Goal: Task Accomplishment & Management: Manage account settings

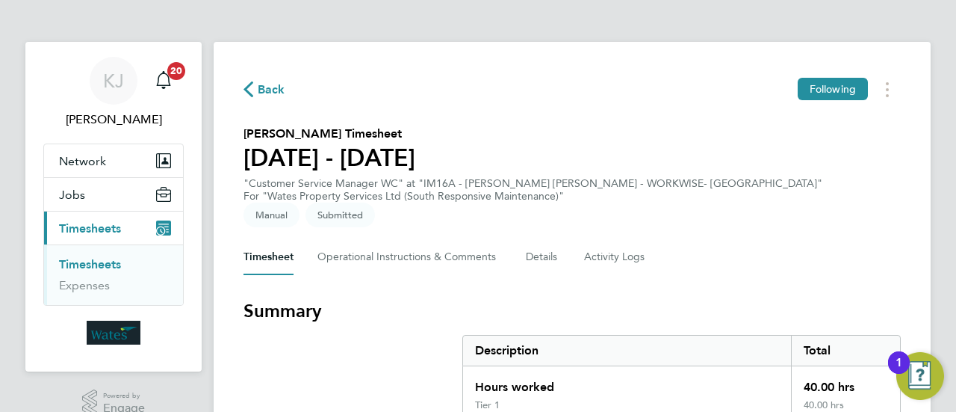
scroll to position [665, 0]
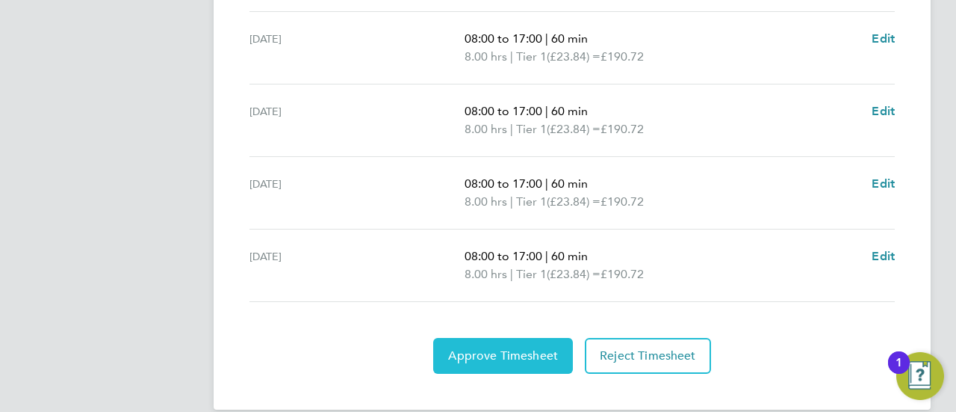
click at [511, 349] on button "Approve Timesheet" at bounding box center [503, 356] width 140 height 36
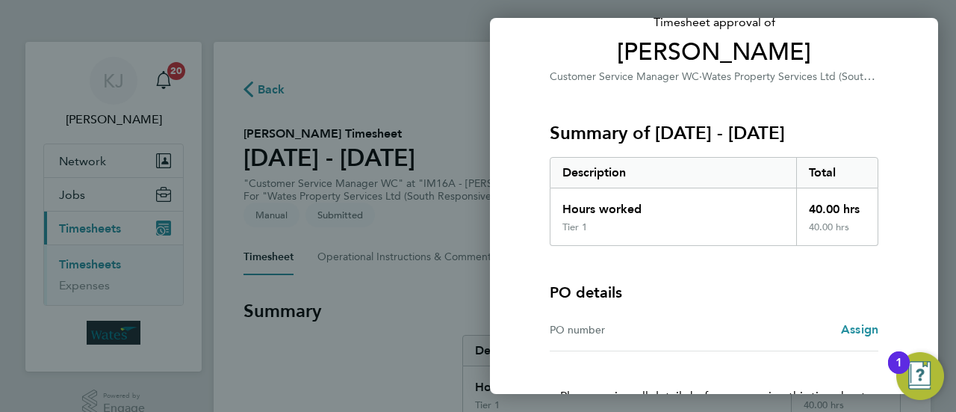
scroll to position [199, 0]
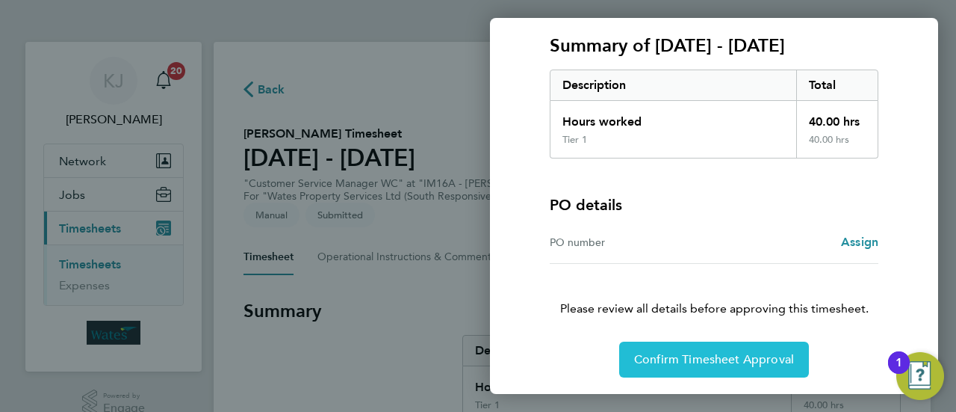
click at [676, 344] on button "Confirm Timesheet Approval" at bounding box center [714, 359] width 190 height 36
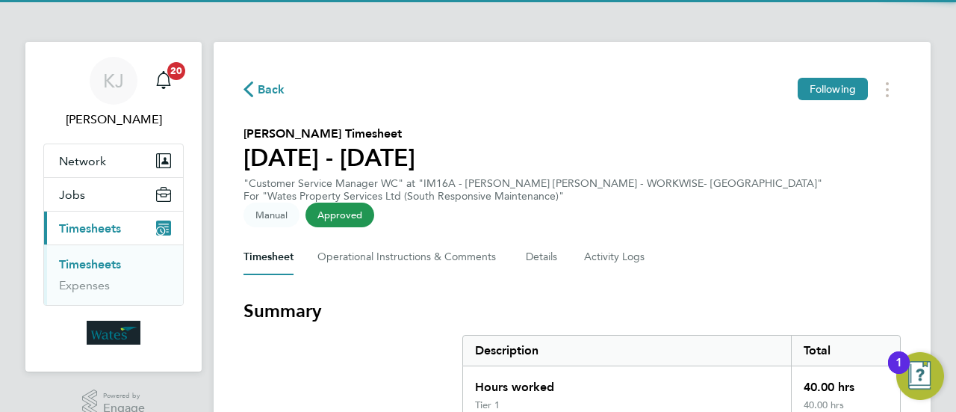
click at [250, 91] on icon "button" at bounding box center [249, 89] width 10 height 16
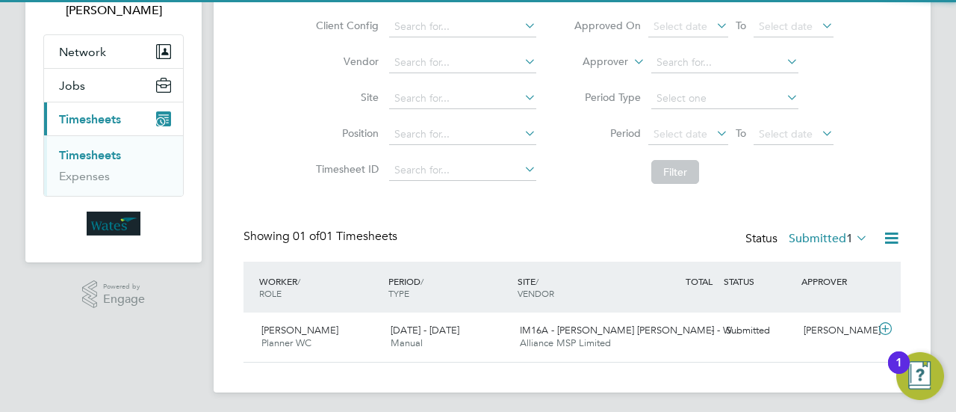
scroll to position [112, 0]
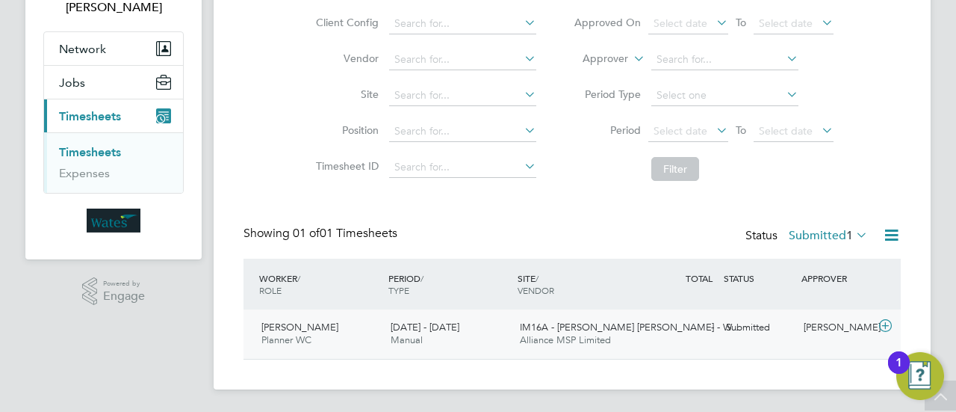
click at [890, 324] on icon at bounding box center [885, 326] width 19 height 12
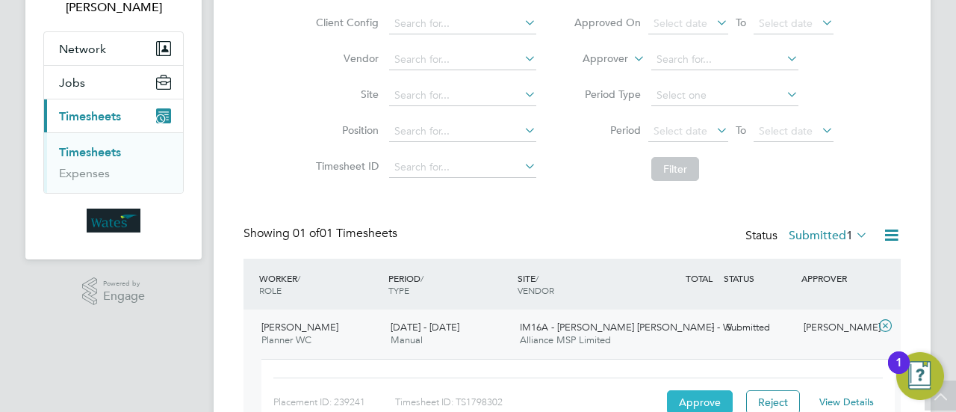
click at [684, 401] on button "Approve" at bounding box center [700, 402] width 66 height 24
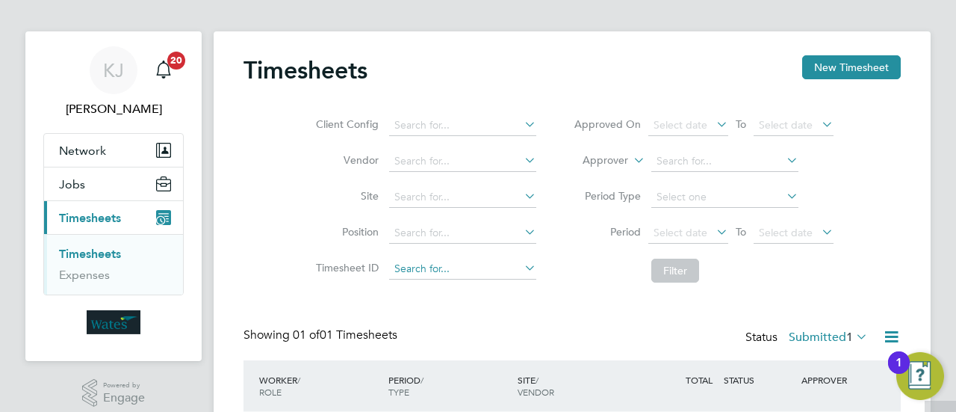
scroll to position [0, 0]
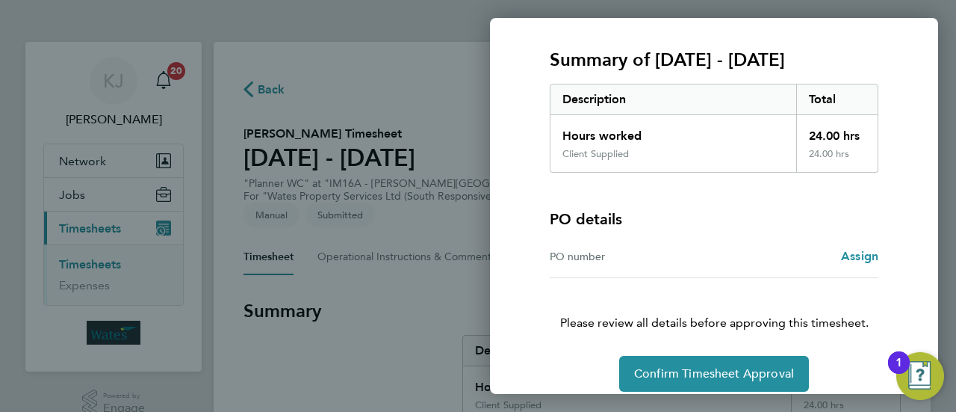
scroll to position [199, 0]
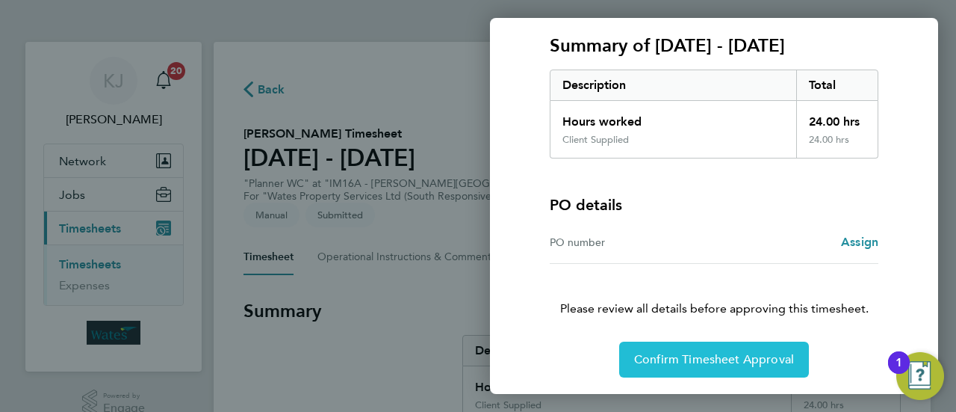
click at [663, 352] on span "Confirm Timesheet Approval" at bounding box center [714, 359] width 160 height 15
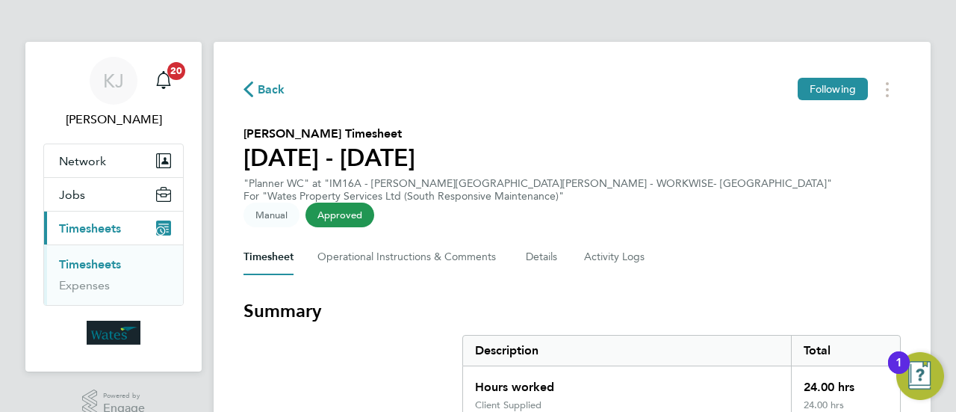
click at [266, 89] on span "Back" at bounding box center [272, 90] width 28 height 18
